Goal: Task Accomplishment & Management: Use online tool/utility

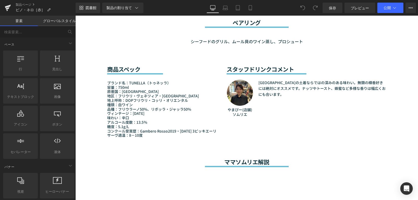
scroll to position [444, 0]
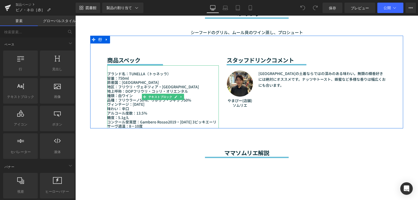
click at [121, 88] on font "地区：フリウリ・ヴェネツィア・ジューリア州" at bounding box center [153, 86] width 92 height 5
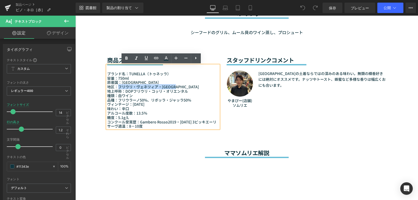
drag, startPoint x: 116, startPoint y: 87, endPoint x: 188, endPoint y: 85, distance: 71.8
click at [188, 85] on p "地区：フリウリ・ヴェネツィア・ジューリア州" at bounding box center [163, 87] width 112 height 4
paste div
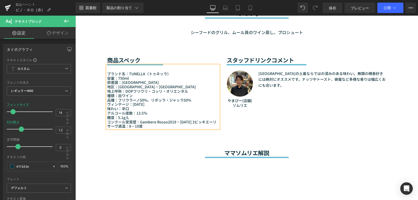
click at [151, 102] on font "品種：フリウラーノ50%、リボッラ・ジャッラ50%" at bounding box center [149, 100] width 84 height 5
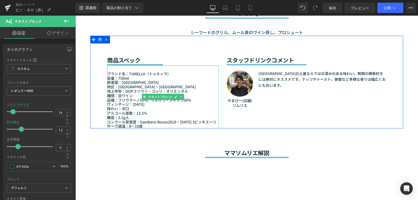
drag, startPoint x: 130, startPoint y: 93, endPoint x: 128, endPoint y: 93, distance: 2.6
click at [130, 93] on font "種類：白ワイン" at bounding box center [120, 95] width 26 height 5
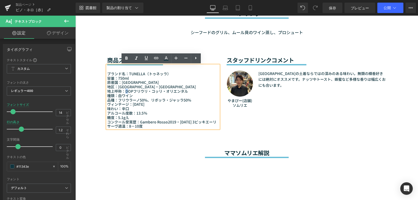
drag, startPoint x: 122, startPoint y: 92, endPoint x: 126, endPoint y: 91, distance: 3.1
click at [126, 91] on font "地上呼称：DOPフリウリ・コッリ・オリエンタル" at bounding box center [147, 91] width 81 height 5
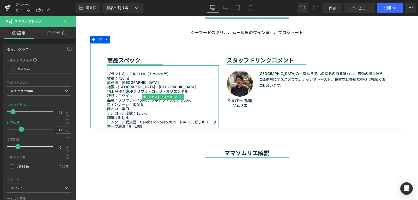
drag, startPoint x: 119, startPoint y: 95, endPoint x: 122, endPoint y: 97, distance: 3.8
click at [119, 95] on font "種類：白ワイン" at bounding box center [120, 95] width 26 height 5
drag, startPoint x: 141, startPoint y: 105, endPoint x: 104, endPoint y: 105, distance: 37.1
click at [104, 105] on div "商品スペック 見出し セパレーター ブランド名：TUNELLA（トゥネッラ） 容量：750ml 原産国：イタリア 地区：フリウリ-ヴェネツィア・ジューリア州 …" at bounding box center [163, 82] width 120 height 93
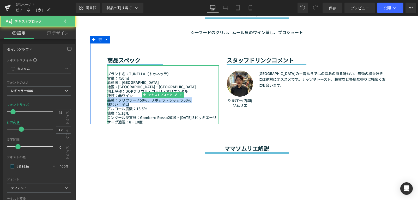
drag, startPoint x: 119, startPoint y: 103, endPoint x: 106, endPoint y: 101, distance: 13.5
click at [107, 101] on div "ブランド名：TUNELLA（トゥネッラ） 容量：750ml 原産国：イタリア 地区：フリウリ-ヴェネツィア・ジューリア州 地上呼称：DOPフリウリ・コッリ・オ…" at bounding box center [163, 94] width 112 height 59
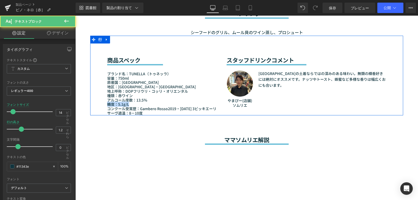
drag, startPoint x: 131, startPoint y: 105, endPoint x: 105, endPoint y: 104, distance: 26.6
click at [105, 104] on div "商品スペック 見出し セパレーター ブランド名：TUNELLA（トゥネッラ） 容量：750ml 原産国：イタリア 地区：フリウリ-ヴェネツィア・ジューリア州 …" at bounding box center [163, 76] width 120 height 80
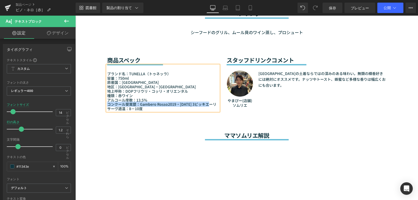
drag, startPoint x: 129, startPoint y: 104, endPoint x: 105, endPoint y: 104, distance: 23.5
click at [107, 104] on font "コンクール受賞歴：Gambero Rosso2019・2020 3ビッキエーリ" at bounding box center [161, 104] width 109 height 5
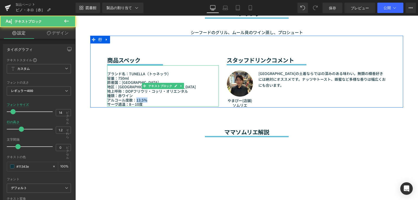
drag, startPoint x: 139, startPoint y: 101, endPoint x: 134, endPoint y: 101, distance: 4.7
click at [134, 101] on p "アルコール度数：13.5％" at bounding box center [163, 100] width 112 height 4
drag, startPoint x: 142, startPoint y: 105, endPoint x: 127, endPoint y: 105, distance: 15.1
click at [127, 105] on p "サーヴ適温：8－10度" at bounding box center [163, 104] width 112 height 4
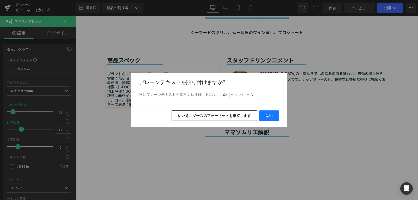
click at [273, 115] on button "はい" at bounding box center [269, 116] width 20 height 10
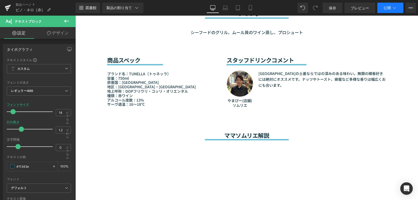
click at [392, 7] on icon at bounding box center [394, 7] width 5 height 5
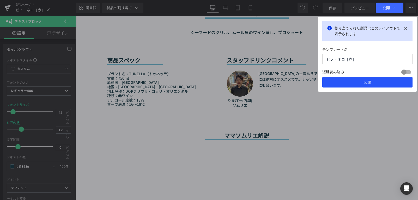
drag, startPoint x: 378, startPoint y: 80, endPoint x: 304, endPoint y: 80, distance: 74.1
click at [378, 80] on button "公開" at bounding box center [368, 82] width 90 height 10
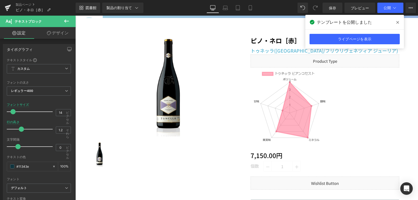
scroll to position [26, 0]
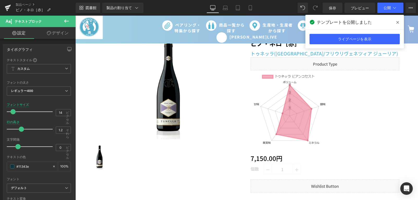
click at [291, 119] on img at bounding box center [290, 112] width 78 height 78
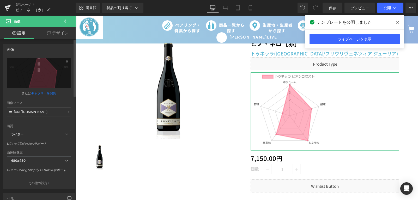
click at [64, 61] on icon at bounding box center [67, 61] width 6 height 6
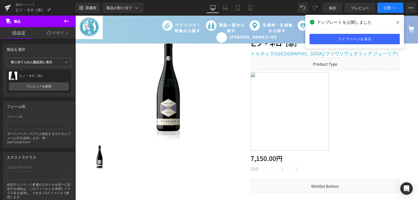
click at [381, 7] on button "公開" at bounding box center [391, 8] width 26 height 10
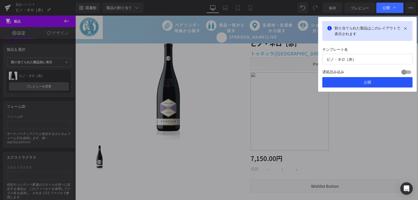
click at [368, 80] on button "公開" at bounding box center [368, 82] width 90 height 10
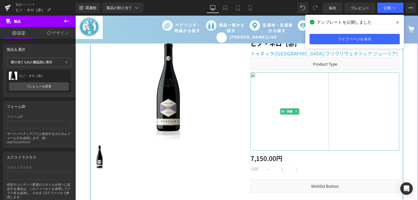
click at [357, 103] on div at bounding box center [325, 112] width 149 height 78
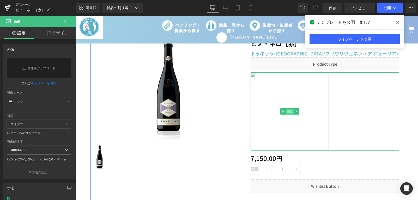
click at [289, 112] on font "画像" at bounding box center [290, 111] width 6 height 3
click at [297, 111] on link at bounding box center [296, 112] width 5 height 6
click at [298, 112] on icon at bounding box center [299, 111] width 3 height 3
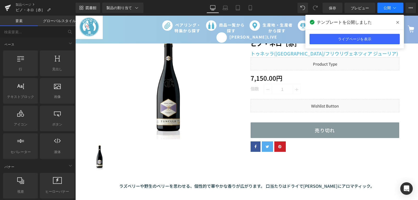
click at [385, 9] on font "公開" at bounding box center [387, 7] width 7 height 4
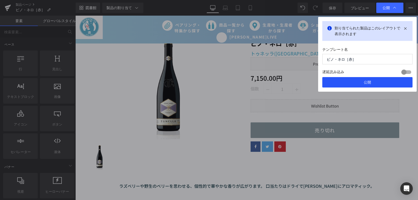
click at [370, 79] on button "公開" at bounding box center [368, 82] width 90 height 10
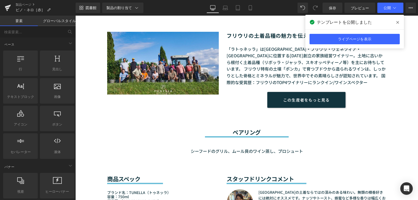
scroll to position [365, 0]
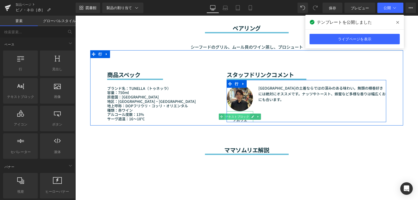
click at [248, 119] on span "テキストブロック" at bounding box center [237, 117] width 26 height 6
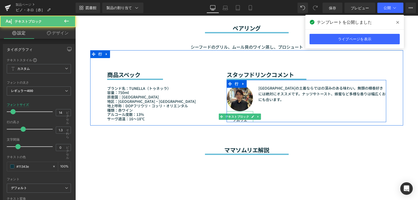
click at [269, 110] on div "画像 やまぴー(店舗)ソムリエ テキストブロック フリウリ州の土着ならではの深みのある味わい。無類の樽香好きには絶対にオススメです。ナッツやトースト、蜂蜜など…" at bounding box center [307, 101] width 160 height 42
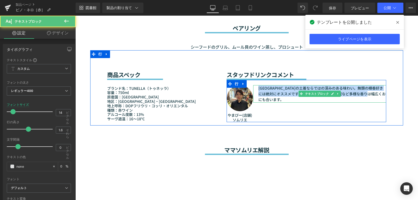
drag, startPoint x: 257, startPoint y: 88, endPoint x: 269, endPoint y: 99, distance: 16.6
click at [269, 99] on p "フリウリ州の土着ならではの深みのある味わい。無類の樽香好きには絶対にオススメです。ナッツやトースト、蜂蜜など多様な香りは幅広くおにも合います。" at bounding box center [323, 93] width 128 height 17
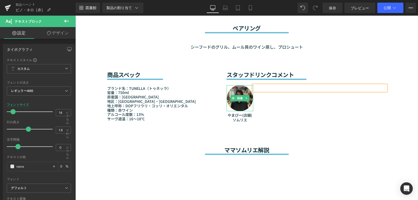
click at [242, 108] on img at bounding box center [240, 98] width 26 height 26
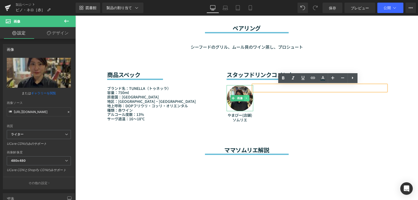
click at [246, 98] on icon at bounding box center [247, 98] width 3 height 3
click at [243, 109] on img at bounding box center [240, 98] width 26 height 26
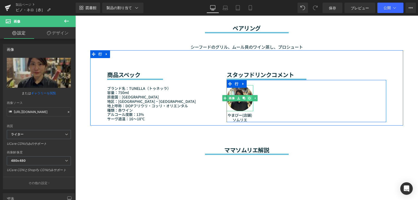
click at [247, 99] on link at bounding box center [249, 98] width 5 height 6
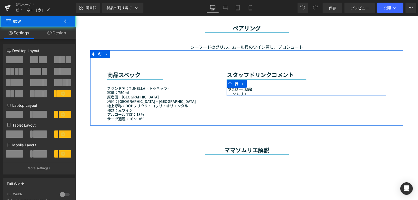
click at [254, 95] on div at bounding box center [307, 95] width 160 height 1
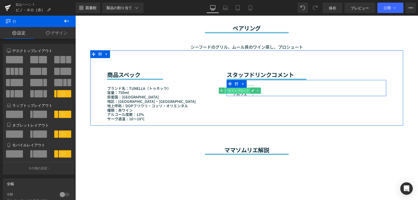
click at [246, 93] on font "テキストブロック" at bounding box center [237, 91] width 24 height 6
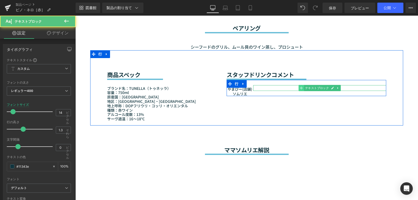
click at [301, 89] on icon at bounding box center [301, 88] width 3 height 3
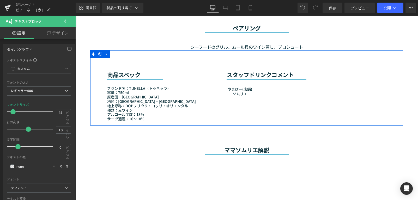
click at [241, 100] on div "商品スペック 見出し セパレーター ブランド名：TUNELLA（トゥネッラ） 容量：750ml 原産国：イタリア 地区：フリウリ-ヴェネツィア・ジューリア州 …" at bounding box center [246, 87] width 313 height 75
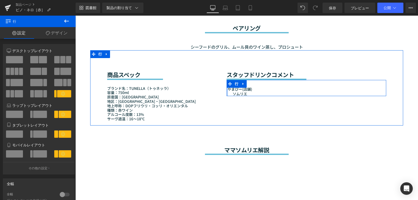
drag, startPoint x: 264, startPoint y: 94, endPoint x: 225, endPoint y: 90, distance: 38.2
click at [227, 90] on div "やまぴー(店舗)ソムリエ テキストブロック テキストブロック 行" at bounding box center [307, 88] width 160 height 16
drag, startPoint x: 271, startPoint y: 93, endPoint x: 227, endPoint y: 91, distance: 44.4
click at [227, 91] on div "やまぴー(店舗)ソムリエ テキストブロック テキストブロック 行" at bounding box center [307, 88] width 160 height 16
click at [240, 92] on font "テキストブロック" at bounding box center [237, 90] width 24 height 3
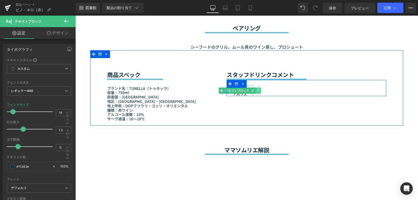
click at [256, 91] on link at bounding box center [258, 91] width 5 height 6
click at [260, 92] on link at bounding box center [261, 91] width 5 height 6
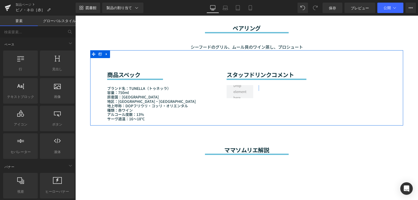
click at [255, 113] on div "商品スペック 見出し セパレーター ブランド名：TUNELLA（トゥネッラ） 容量：750ml 原産国：イタリア 地区：フリウリ-ヴェネツィア・ジューリア州 …" at bounding box center [246, 87] width 313 height 75
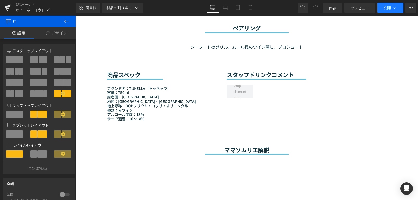
click at [395, 9] on icon at bounding box center [394, 7] width 5 height 5
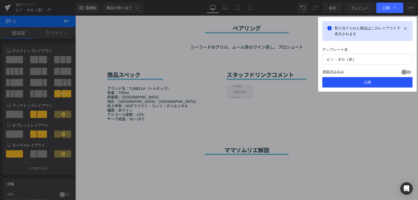
drag, startPoint x: 345, startPoint y: 86, endPoint x: 270, endPoint y: 69, distance: 77.2
click at [345, 86] on button "公開" at bounding box center [368, 82] width 90 height 10
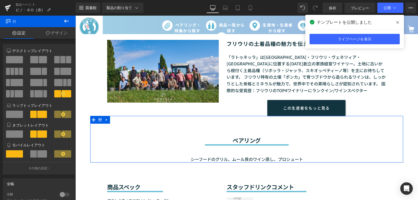
scroll to position [261, 0]
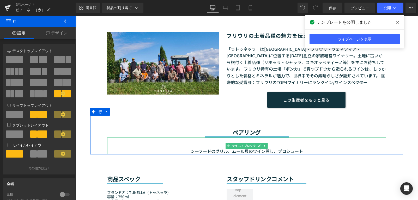
drag, startPoint x: 282, startPoint y: 152, endPoint x: 300, endPoint y: 150, distance: 17.8
click at [282, 152] on font "シーフードのグリル、ムール貝のワイン蒸し、プロシュート" at bounding box center [247, 151] width 112 height 6
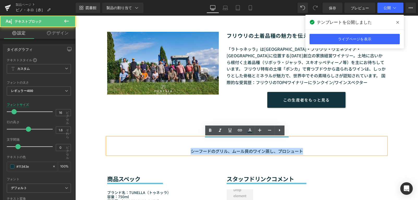
drag, startPoint x: 301, startPoint y: 150, endPoint x: 190, endPoint y: 151, distance: 111.7
click at [190, 151] on p "シーフードのグリル、ムール貝のワイン蒸し、プロシュート" at bounding box center [246, 151] width 279 height 7
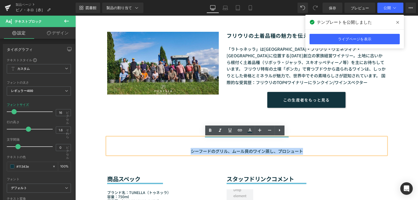
paste div
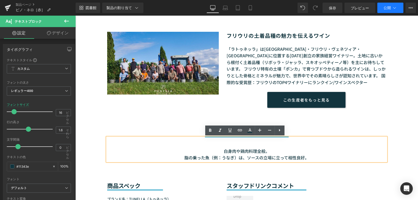
click at [389, 9] on font "公開" at bounding box center [387, 7] width 7 height 4
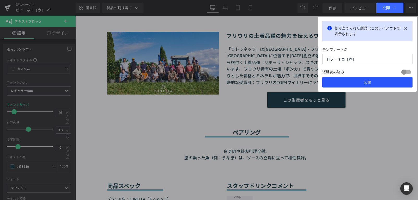
click at [377, 79] on button "公開" at bounding box center [368, 82] width 90 height 10
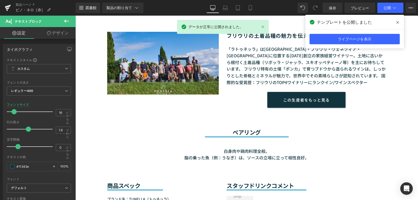
click at [398, 21] on icon at bounding box center [398, 22] width 3 height 4
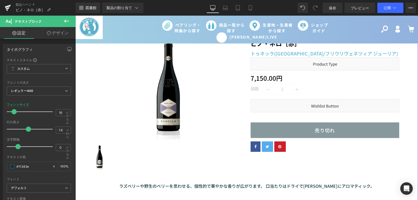
scroll to position [0, 0]
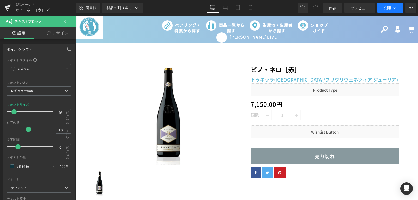
click at [385, 4] on button "公開" at bounding box center [391, 8] width 26 height 10
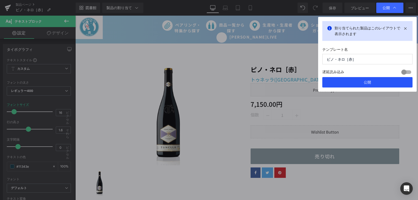
click at [367, 82] on font "公開" at bounding box center [367, 82] width 7 height 4
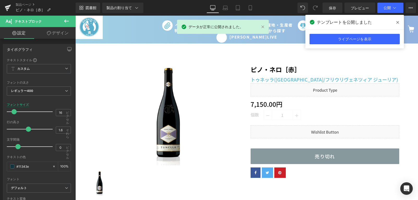
click at [398, 22] on icon at bounding box center [398, 22] width 3 height 3
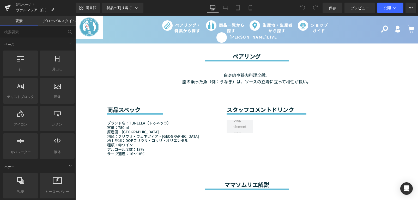
scroll to position [339, 0]
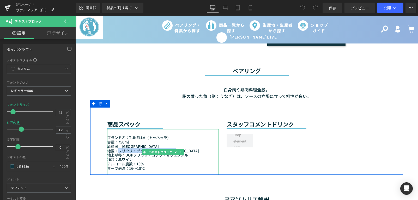
drag, startPoint x: 117, startPoint y: 151, endPoint x: 185, endPoint y: 150, distance: 68.6
click at [185, 150] on p "地区：フリウリ・ヴェネツィア・ジューリア州" at bounding box center [163, 151] width 112 height 4
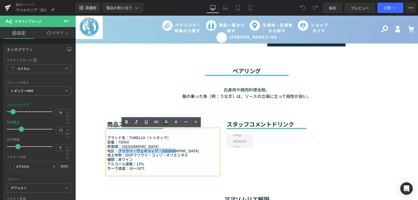
paste div
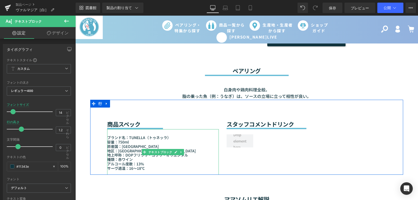
click at [122, 160] on font "種類：赤ワイン" at bounding box center [120, 159] width 26 height 5
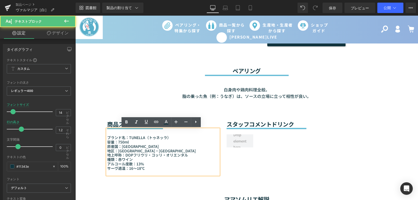
click at [121, 160] on font "種類：赤ワイン" at bounding box center [120, 159] width 26 height 5
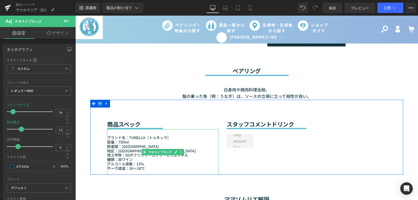
click at [134, 160] on p "種類：白ワイン" at bounding box center [163, 160] width 112 height 4
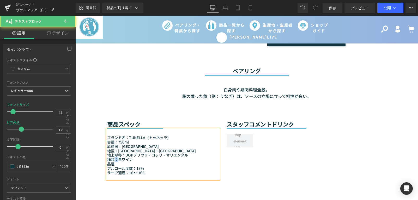
click at [113, 161] on font "種類：白ワイン" at bounding box center [120, 159] width 26 height 5
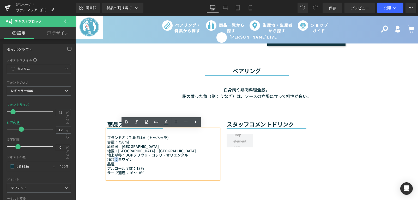
copy font "："
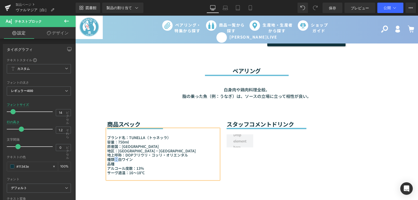
click at [117, 165] on p "品種" at bounding box center [163, 164] width 112 height 4
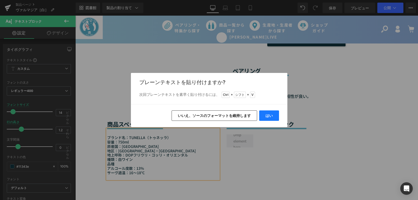
click at [277, 115] on button "はい" at bounding box center [269, 116] width 20 height 10
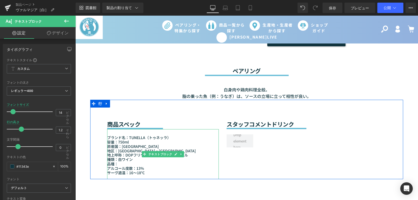
click at [118, 166] on font "アルコール度数：13%" at bounding box center [125, 168] width 37 height 5
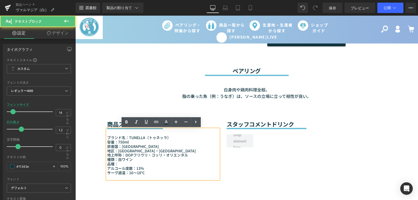
click at [120, 165] on p "品種：" at bounding box center [163, 164] width 112 height 4
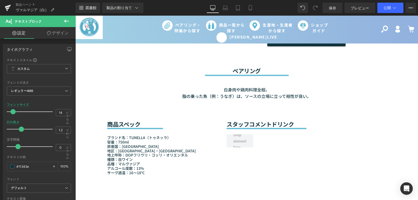
click at [130, 175] on font "サーヴ適温：16〜18℃" at bounding box center [126, 172] width 38 height 5
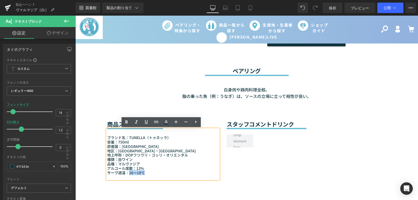
drag, startPoint x: 131, startPoint y: 174, endPoint x: 150, endPoint y: 173, distance: 19.1
click at [150, 173] on p "サーヴ適温：16〜18℃" at bounding box center [163, 173] width 112 height 4
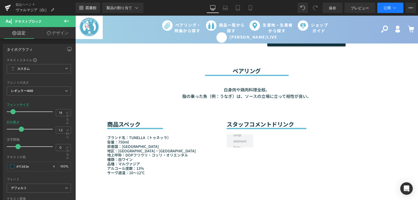
click at [390, 4] on button "公開" at bounding box center [391, 8] width 26 height 10
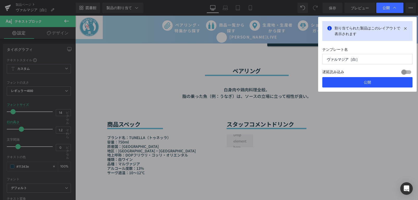
drag, startPoint x: 366, startPoint y: 82, endPoint x: 265, endPoint y: 184, distance: 144.3
click at [366, 82] on font "公開" at bounding box center [367, 82] width 7 height 4
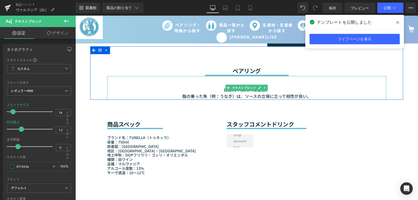
click at [224, 90] on font "白身肉や鶏肉料理全般。" at bounding box center [247, 90] width 46 height 6
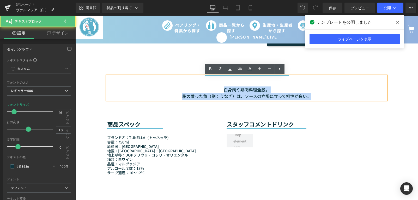
drag, startPoint x: 280, startPoint y: 97, endPoint x: 219, endPoint y: 90, distance: 61.2
click at [219, 90] on div "白身肉や鶏肉料理全般。 脂の乗った魚（例：うなぎ）は、ソースの立場に立って相性が良い。" at bounding box center [246, 88] width 279 height 24
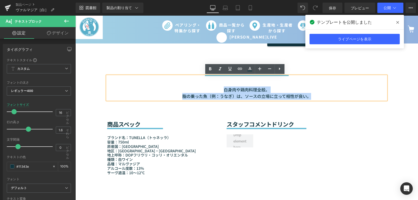
paste div
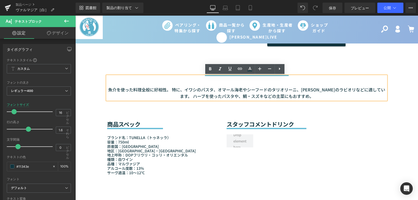
click at [372, 87] on font "魚介を使った料理全般に好相性。 特に、イワシのパスタ、オマール海老やシーフードのタリオリーニ、ヒラメのラビオリなどに適しています。 ハーブを使ったパスタや、鯛…" at bounding box center [246, 93] width 277 height 13
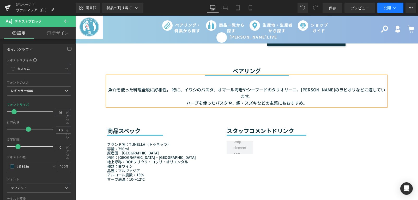
click at [390, 7] on font "公開" at bounding box center [387, 7] width 7 height 4
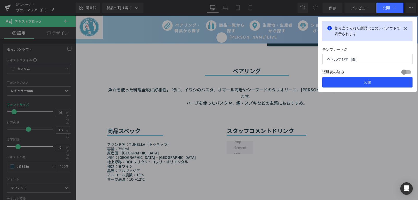
click at [343, 83] on button "公開" at bounding box center [368, 82] width 90 height 10
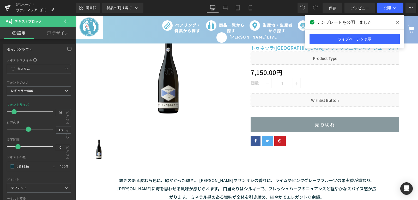
scroll to position [0, 0]
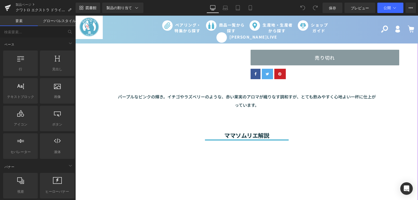
scroll to position [183, 0]
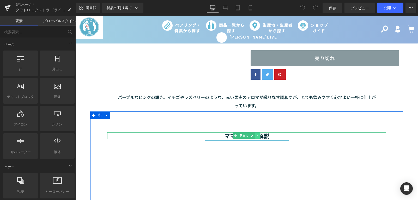
click at [258, 133] on link at bounding box center [257, 136] width 5 height 6
click at [260, 135] on icon at bounding box center [260, 136] width 3 height 3
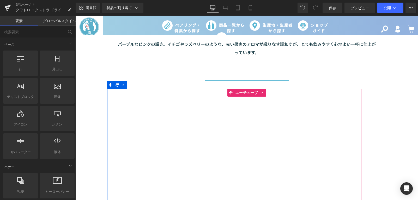
scroll to position [235, 0]
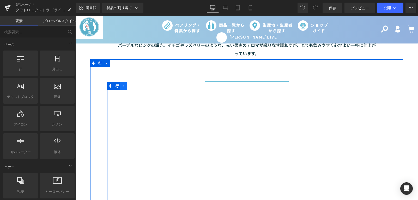
click at [122, 84] on icon at bounding box center [124, 86] width 4 height 4
click at [135, 85] on link at bounding box center [137, 86] width 7 height 8
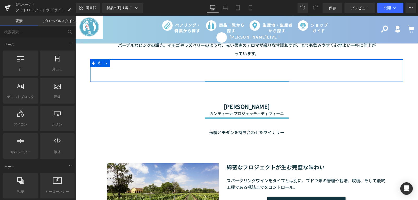
click at [208, 81] on div at bounding box center [246, 81] width 313 height 1
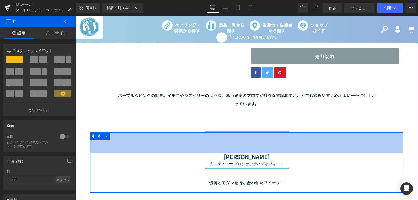
scroll to position [183, 0]
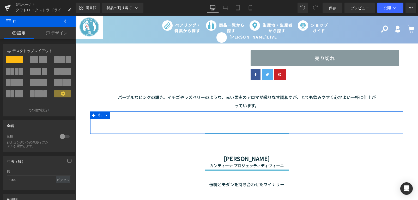
click at [219, 133] on div at bounding box center [246, 133] width 313 height 1
click at [106, 114] on icon at bounding box center [107, 116] width 4 height 4
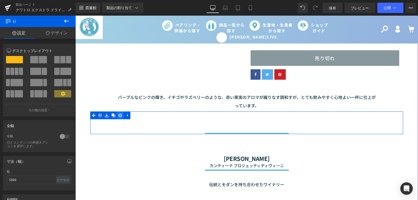
click at [119, 114] on icon at bounding box center [120, 116] width 4 height 4
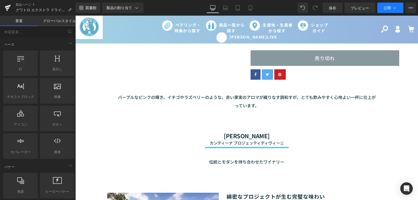
click at [385, 10] on font "公開" at bounding box center [387, 7] width 7 height 4
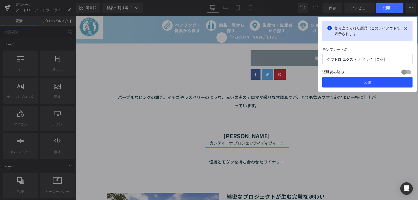
click at [376, 85] on button "公開" at bounding box center [368, 82] width 90 height 10
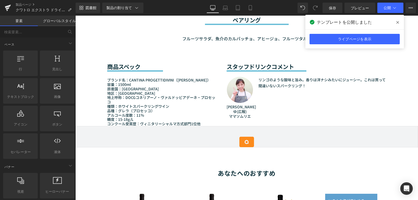
scroll to position [444, 0]
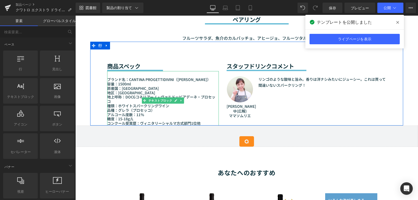
click at [132, 77] on font "ブランド名：CANTINA PROGETTIDIVINI（[PERSON_NAME]）" at bounding box center [159, 79] width 104 height 5
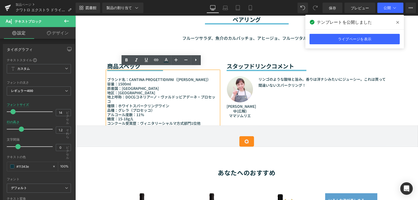
drag, startPoint x: 126, startPoint y: 75, endPoint x: 152, endPoint y: 80, distance: 26.0
click at [152, 80] on p "ブランド名：CANTINA PROGETTIDIVINI（[PERSON_NAME]）" at bounding box center [163, 79] width 112 height 4
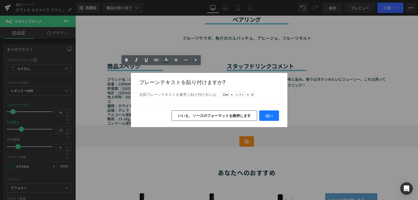
click at [269, 117] on font "はい" at bounding box center [269, 116] width 7 height 4
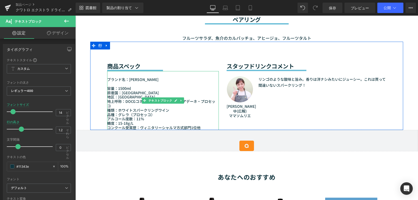
click at [109, 82] on p at bounding box center [163, 84] width 112 height 4
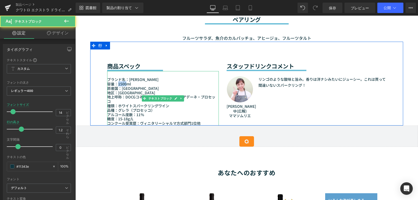
drag, startPoint x: 116, startPoint y: 79, endPoint x: 126, endPoint y: 79, distance: 9.9
click at [126, 81] on font "容量：1500ml" at bounding box center [119, 83] width 24 height 5
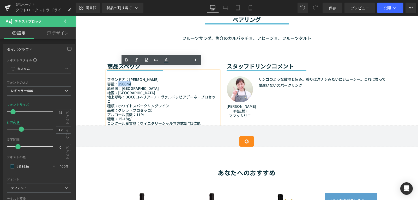
drag, startPoint x: 130, startPoint y: 80, endPoint x: 116, endPoint y: 79, distance: 14.9
click at [116, 82] on p "容量：1500ml" at bounding box center [163, 84] width 112 height 4
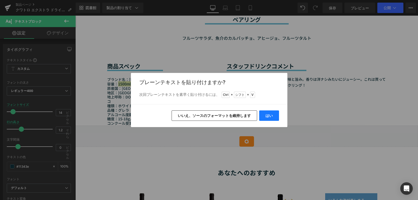
click at [272, 115] on font "はい" at bounding box center [269, 116] width 7 height 4
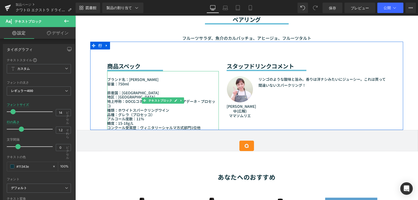
click at [113, 90] on font "原産国：[GEOGRAPHIC_DATA]" at bounding box center [133, 92] width 52 height 5
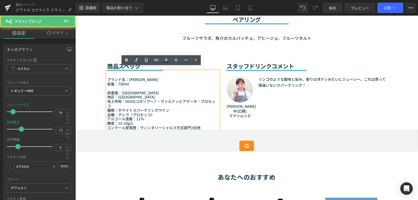
click at [110, 86] on p at bounding box center [163, 88] width 112 height 4
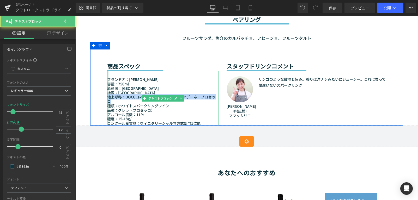
drag, startPoint x: 110, startPoint y: 97, endPoint x: 106, endPoint y: 95, distance: 5.0
click at [107, 95] on div "ブランド名：カンティーナ・プロジェッティディヴィーニ 容量：750ml 原産国：[GEOGRAPHIC_DATA] 地区：[GEOGRAPHIC_DATA] …" at bounding box center [163, 98] width 112 height 55
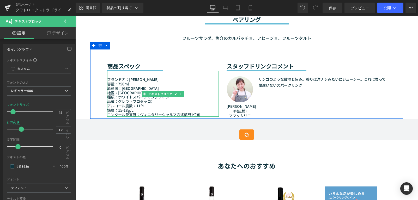
click at [132, 94] on font "種類：ホワイトスパークリングワイン" at bounding box center [138, 96] width 62 height 5
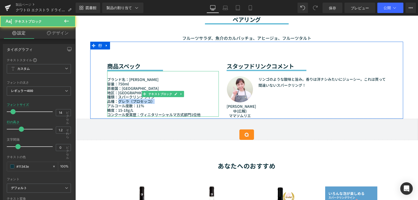
drag, startPoint x: 116, startPoint y: 97, endPoint x: 152, endPoint y: 97, distance: 36.3
click at [152, 99] on font "品種：グレラ（プロセッコ）" at bounding box center [130, 101] width 47 height 5
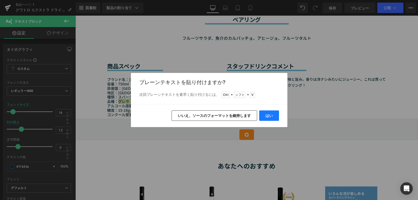
click at [273, 115] on font "はい" at bounding box center [269, 116] width 7 height 4
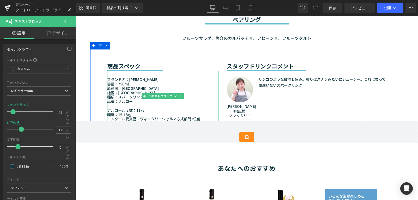
click at [117, 108] on font "アルコール度数：11％" at bounding box center [125, 110] width 37 height 5
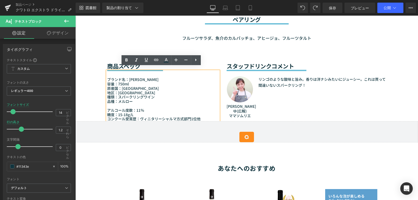
click at [107, 108] on font "アルコール度数：11％" at bounding box center [125, 110] width 37 height 5
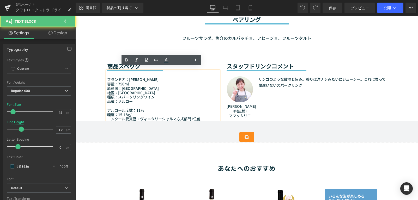
click at [107, 108] on font "アルコール度数：11％" at bounding box center [125, 110] width 37 height 5
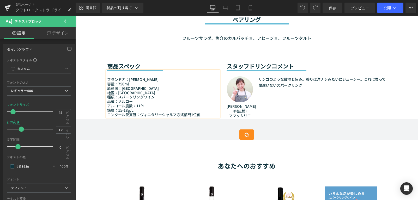
click at [393, 14] on div "図書館 製品の割り当て 製品プレビュー クワトロ エクストラ ドライ［ロゼ］ 割り当てられた製品の管理 デスクトップ デスクトップ ラップトップ 錠剤 携帯 …" at bounding box center [247, 8] width 343 height 16
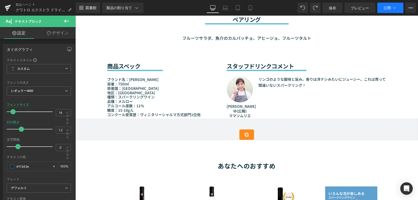
click at [392, 10] on button "公開" at bounding box center [391, 8] width 26 height 10
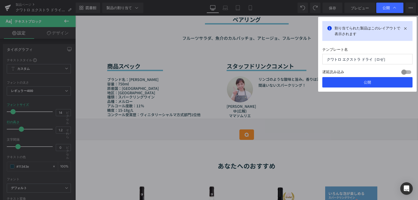
click at [387, 85] on button "公開" at bounding box center [368, 82] width 90 height 10
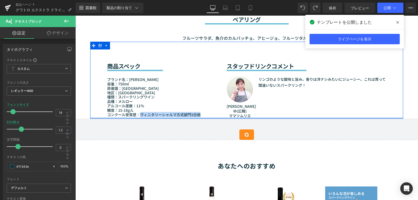
drag, startPoint x: 137, startPoint y: 110, endPoint x: 206, endPoint y: 112, distance: 69.2
click at [206, 112] on div "商品スペック 見出し セパレーター ブランド名：カンティーナ・プロジェッティディヴィーニ 容量：750ml 原産国：[GEOGRAPHIC_DATA] 地区：…" at bounding box center [246, 80] width 313 height 77
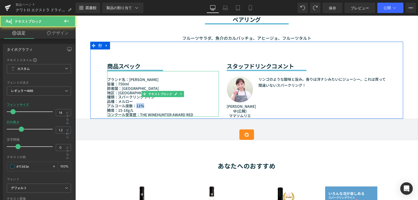
drag, startPoint x: 134, startPoint y: 103, endPoint x: 146, endPoint y: 103, distance: 11.5
click at [146, 104] on p "アルコール度数：11％" at bounding box center [163, 106] width 112 height 4
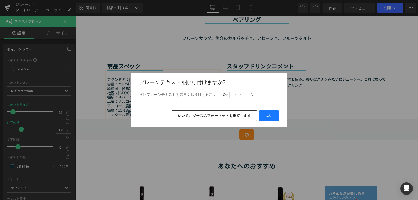
drag, startPoint x: 270, startPoint y: 114, endPoint x: 187, endPoint y: 99, distance: 83.9
click at [270, 114] on font "はい" at bounding box center [269, 116] width 7 height 4
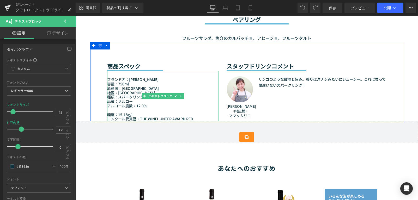
click at [142, 103] on font "アルコール度数：12.0%" at bounding box center [127, 105] width 40 height 5
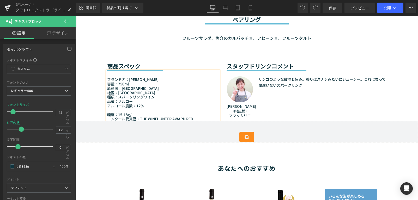
click at [113, 108] on p at bounding box center [163, 110] width 112 height 4
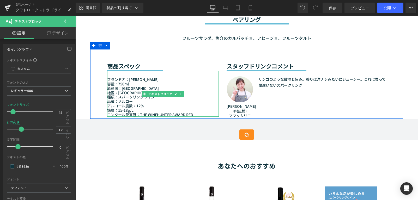
drag, startPoint x: 143, startPoint y: 106, endPoint x: 150, endPoint y: 103, distance: 7.6
click at [143, 108] on p "糖度：15-18g/L" at bounding box center [163, 110] width 112 height 4
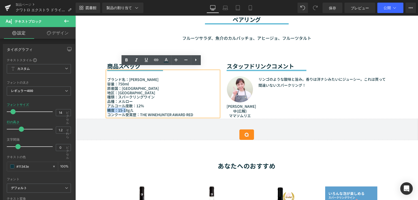
drag, startPoint x: 151, startPoint y: 103, endPoint x: 124, endPoint y: 105, distance: 27.4
click at [124, 105] on div "ブランド名：カンティーナ・プロジェッティディヴィーニ 容量：750ml 原産国：[GEOGRAPHIC_DATA] 地区：[GEOGRAPHIC_DATA] …" at bounding box center [163, 94] width 112 height 46
click at [125, 112] on font "コンクール受賞歴：THE WINEHUNTER AWARD RED" at bounding box center [150, 114] width 86 height 5
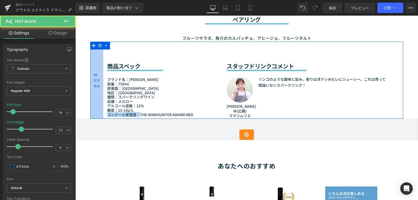
drag, startPoint x: 137, startPoint y: 109, endPoint x: 92, endPoint y: 109, distance: 44.6
click at [92, 109] on div "商品スペック 見出し セパレーター ブランド名：カンティーナ・プロジェッティディヴィーニ 容量：750ml 原産国：[GEOGRAPHIC_DATA] 地区：…" at bounding box center [246, 80] width 313 height 77
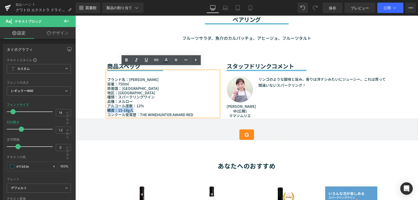
drag, startPoint x: 135, startPoint y: 105, endPoint x: 106, endPoint y: 106, distance: 29.0
click at [107, 108] on p "糖度：15-18g/L" at bounding box center [163, 110] width 112 height 4
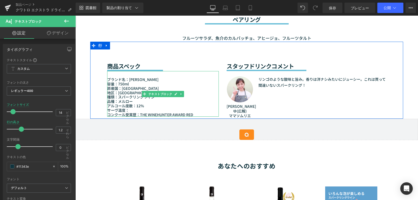
drag, startPoint x: 136, startPoint y: 108, endPoint x: 134, endPoint y: 107, distance: 2.6
click at [136, 107] on p "アルコール度数：12% サーヴ温度：" at bounding box center [163, 108] width 112 height 9
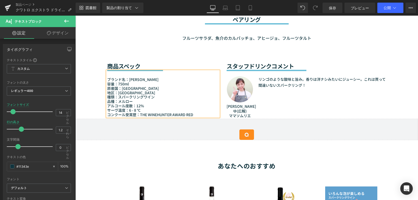
click at [131, 107] on font "アルコール度数：12% サーヴ温度：6 - 8 °C" at bounding box center [125, 108] width 37 height 10
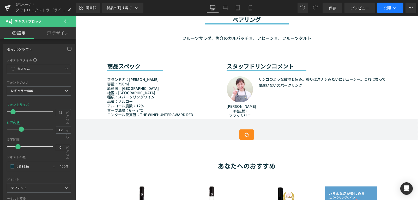
click at [387, 9] on font "公開" at bounding box center [387, 7] width 7 height 4
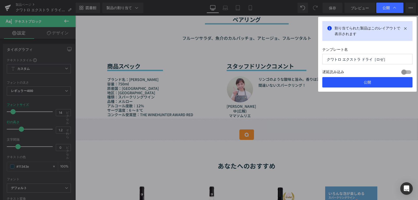
click at [366, 83] on font "公開" at bounding box center [367, 82] width 7 height 4
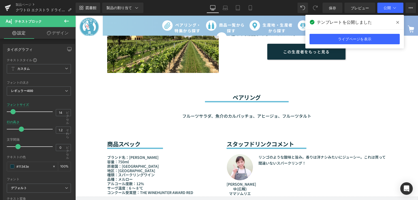
scroll to position [365, 0]
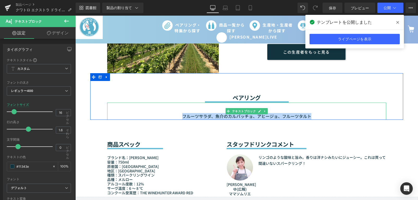
drag, startPoint x: 181, startPoint y: 113, endPoint x: 310, endPoint y: 109, distance: 129.2
click at [310, 109] on div "フルーツサラダ、魚介のカルパッチョ、アヒージョ、フルーツタルト" at bounding box center [246, 111] width 279 height 17
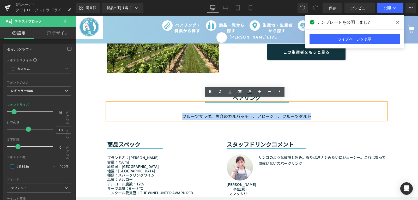
paste div
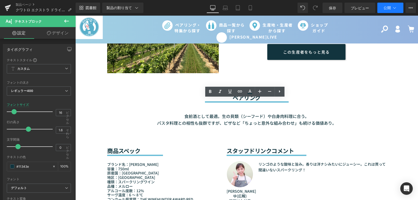
click at [392, 9] on icon at bounding box center [394, 7] width 5 height 5
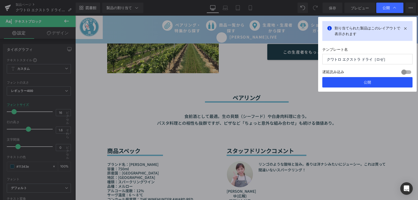
click at [372, 86] on button "公開" at bounding box center [368, 82] width 90 height 10
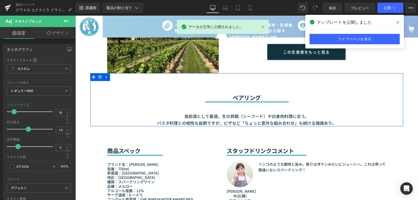
scroll to position [444, 0]
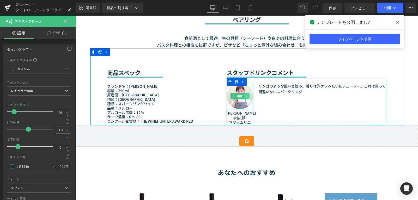
click at [244, 93] on link at bounding box center [246, 96] width 5 height 6
click at [248, 95] on icon at bounding box center [249, 96] width 3 height 3
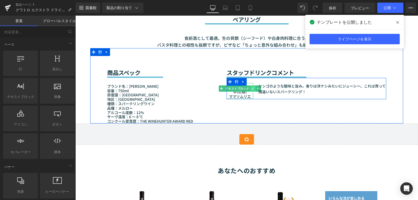
click at [251, 86] on link at bounding box center [253, 89] width 5 height 6
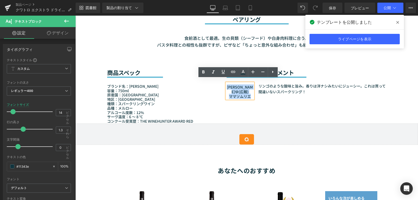
drag, startPoint x: 250, startPoint y: 88, endPoint x: 228, endPoint y: 84, distance: 22.0
click at [228, 84] on div "[PERSON_NAME]ゆ(広報) ママソムリエ" at bounding box center [240, 91] width 27 height 16
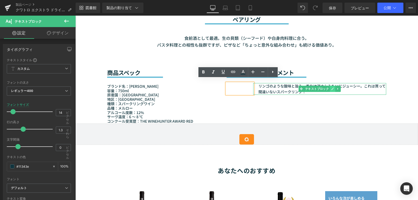
click at [331, 87] on icon at bounding box center [332, 88] width 3 height 3
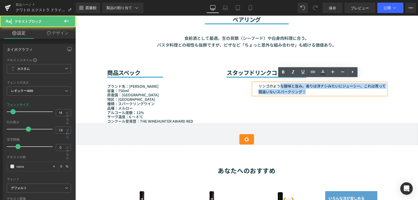
drag, startPoint x: 257, startPoint y: 86, endPoint x: 248, endPoint y: 79, distance: 10.4
click at [248, 79] on div "テキストブロック リンゴのような酸味と旨み。香りは洋ナシみたいにジューシー。これは買って間違いないスパークリング！ テキストブロック 行" at bounding box center [307, 86] width 160 height 17
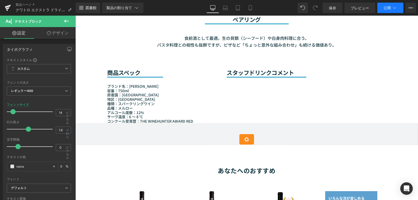
click at [393, 10] on button "公開" at bounding box center [391, 8] width 26 height 10
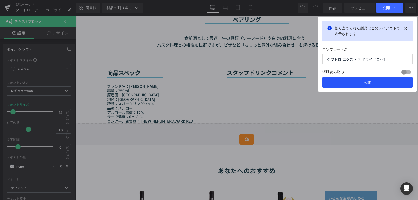
drag, startPoint x: 374, startPoint y: 85, endPoint x: 160, endPoint y: 83, distance: 214.2
click at [374, 85] on button "公開" at bounding box center [368, 82] width 90 height 10
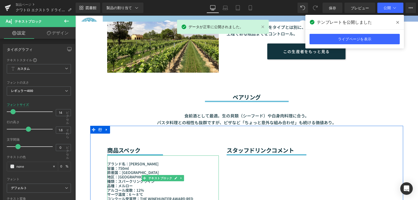
scroll to position [365, 0]
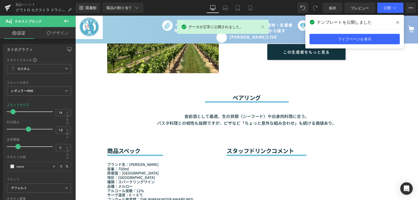
drag, startPoint x: 398, startPoint y: 21, endPoint x: 319, endPoint y: 5, distance: 81.0
click at [398, 21] on icon at bounding box center [398, 22] width 3 height 4
